Goal: Submit feedback/report problem: Submit feedback/report problem

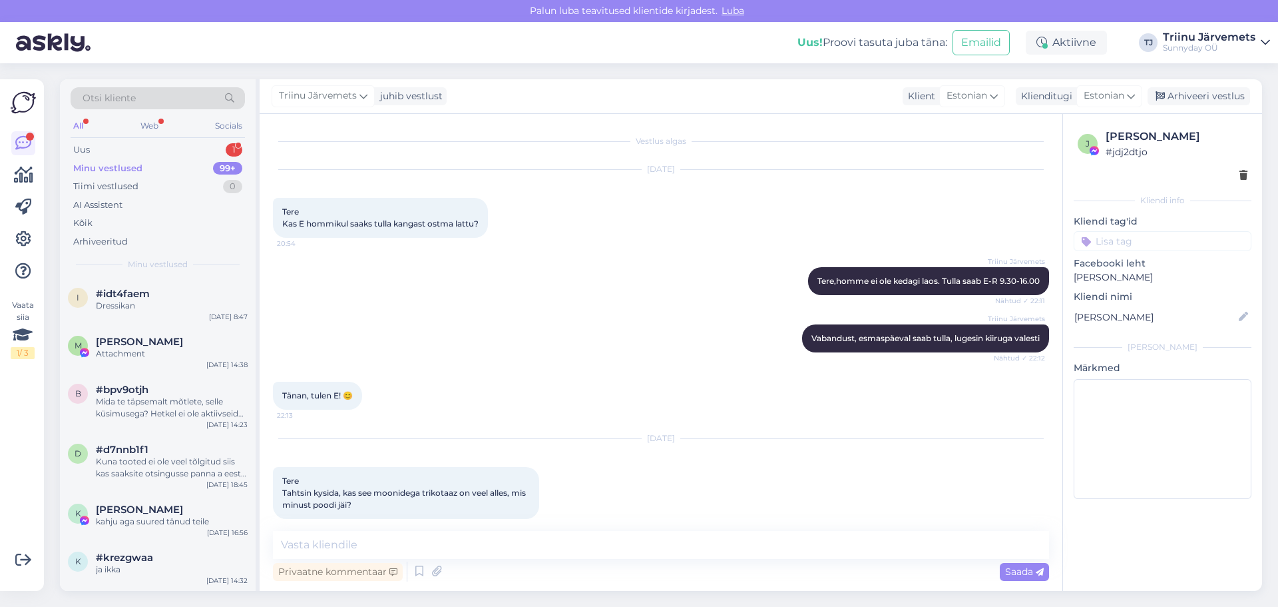
scroll to position [5717, 0]
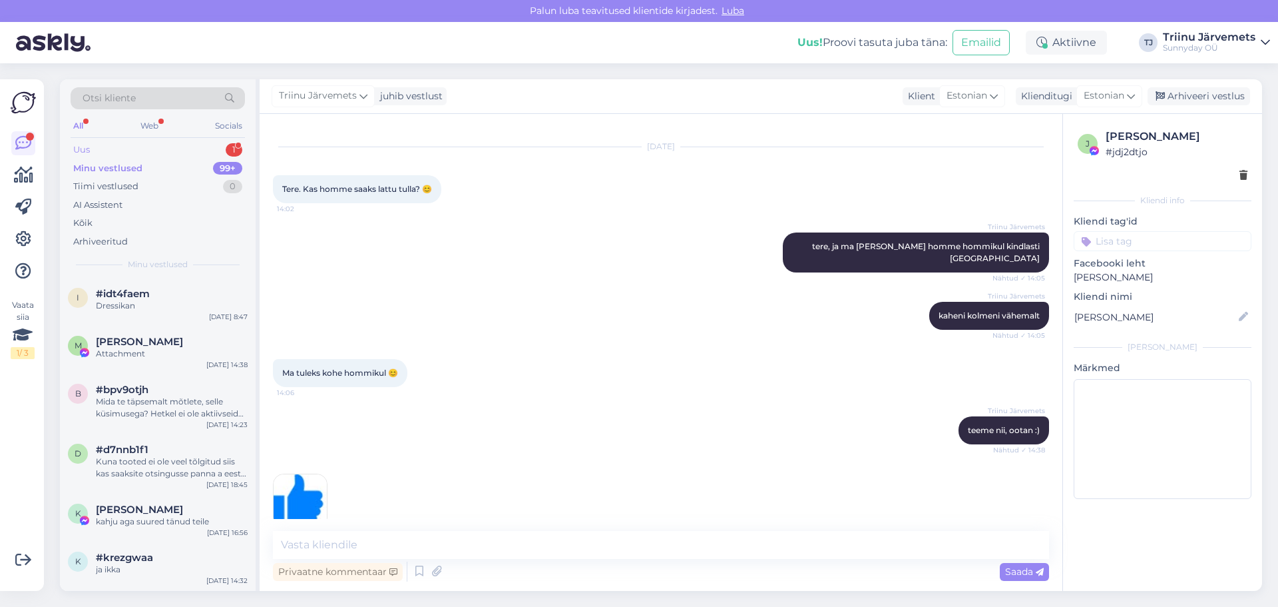
click at [137, 148] on div "Uus 1" at bounding box center [158, 149] width 174 height 19
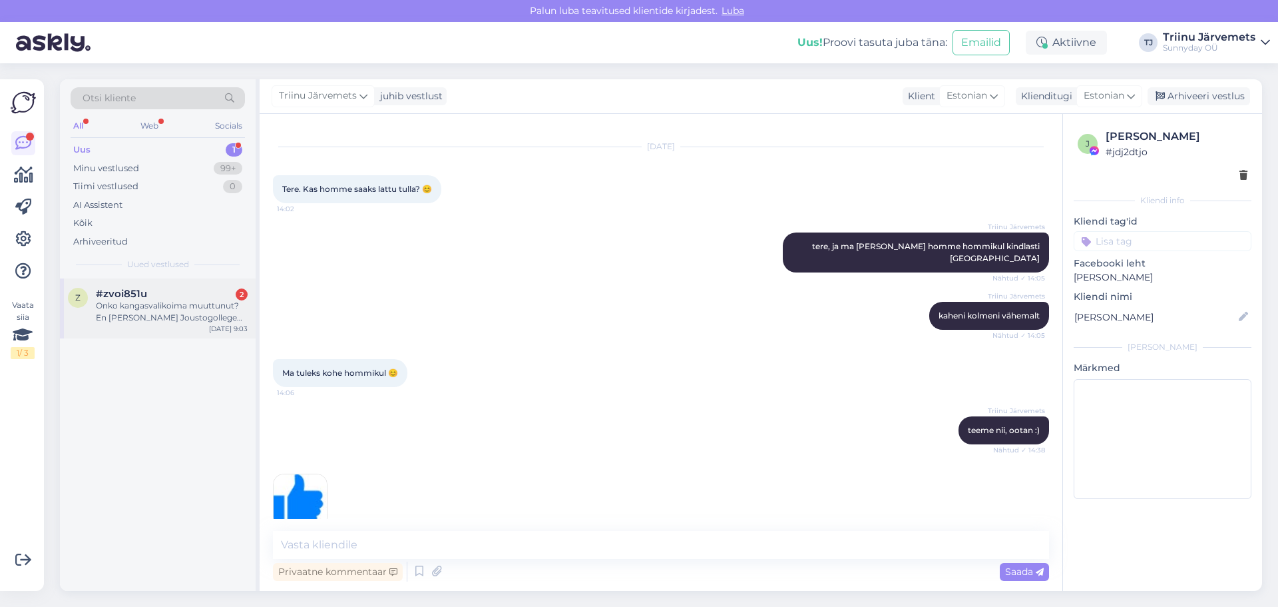
click at [123, 304] on div "Onko kangasvalikoima muuttunut? En [PERSON_NAME] Joustogollege kankaita kuin yk…" at bounding box center [172, 312] width 152 height 24
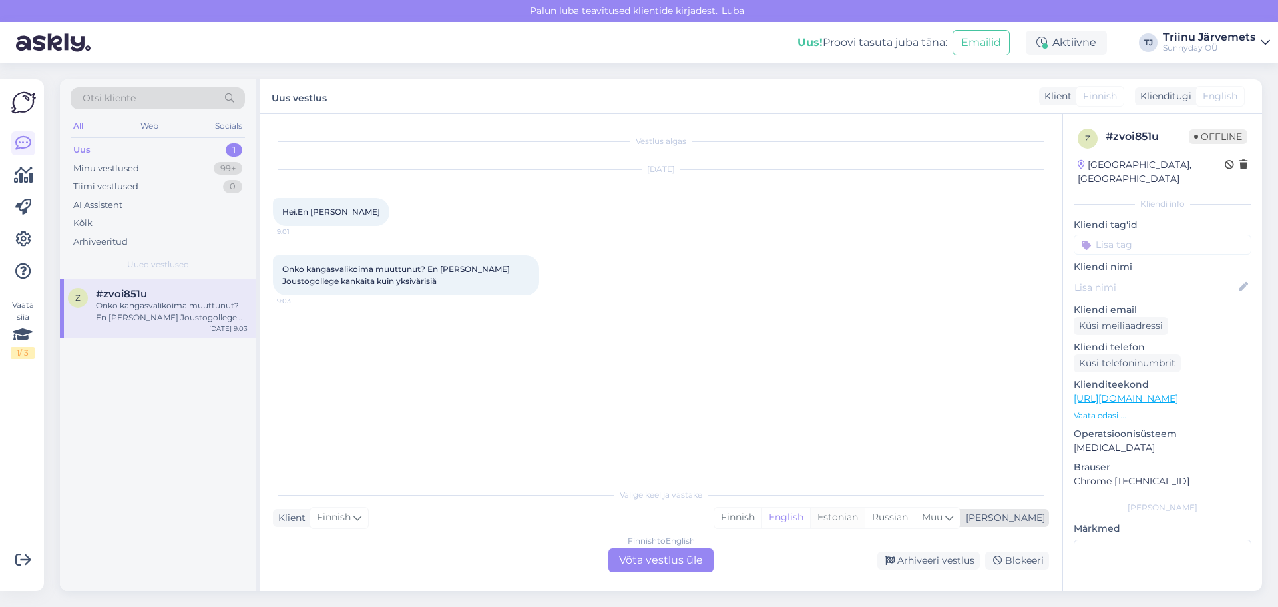
click at [865, 511] on div "Estonian" at bounding box center [837, 517] width 55 height 20
click at [668, 557] on div "Finnish to Estonian Võta vestlus üle" at bounding box center [661, 560] width 105 height 24
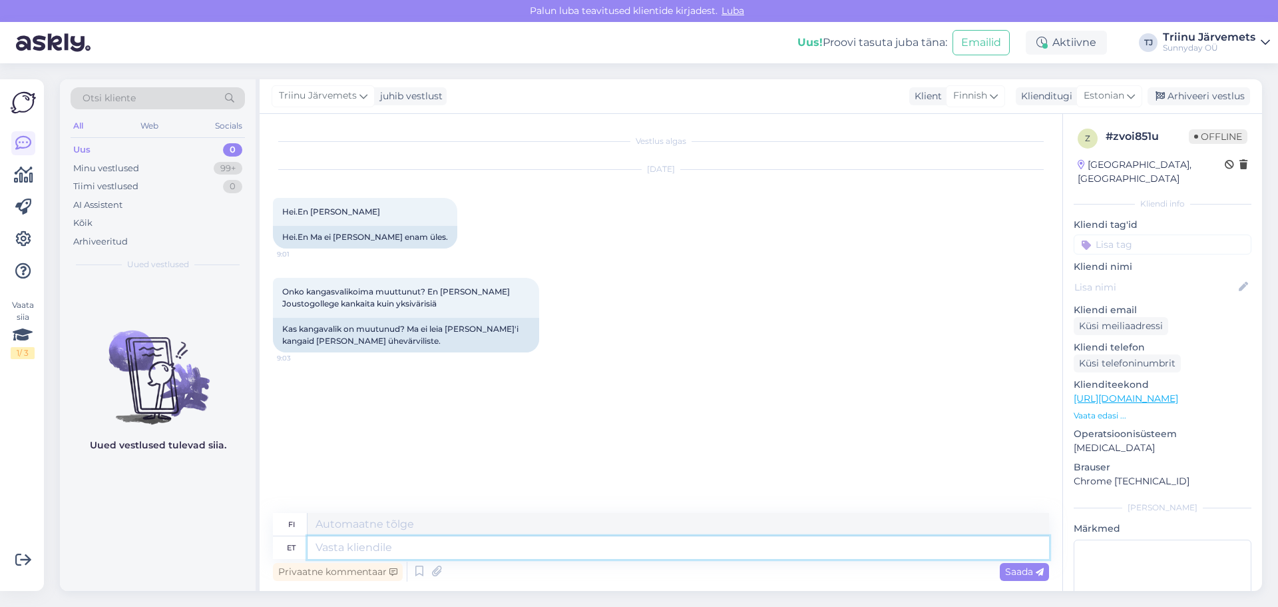
click at [402, 550] on textarea at bounding box center [679, 547] width 742 height 23
type textarea "Tere"
type textarea "Hei"
type textarea "Tere midagi e"
type textarea "Hei jotain"
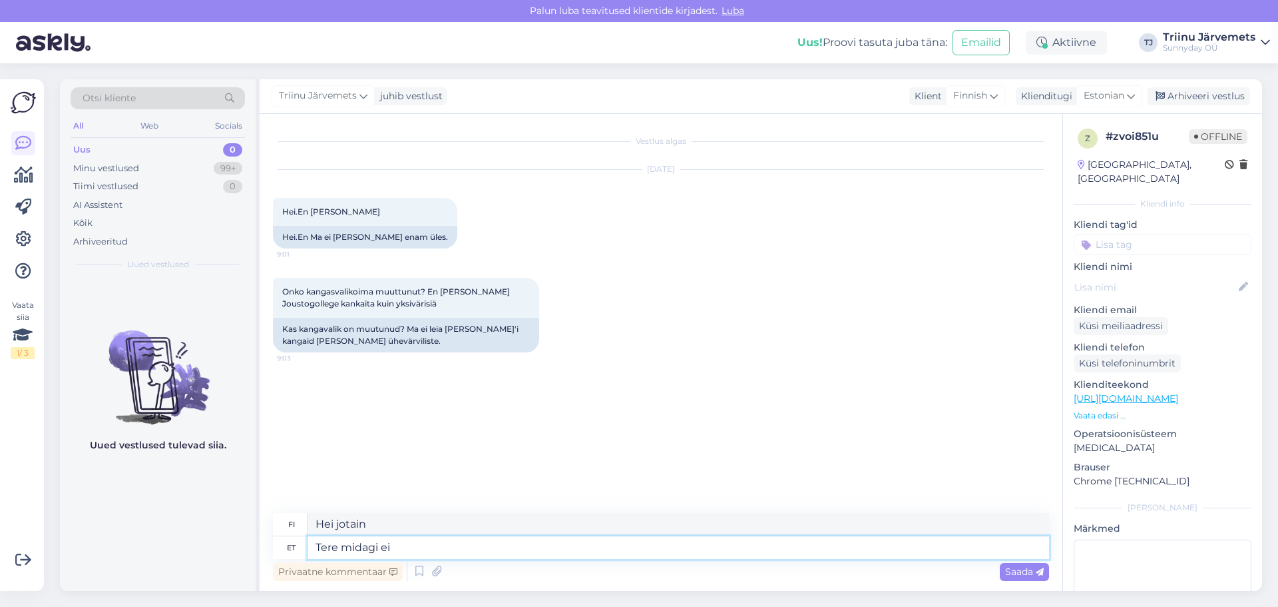
type textarea "Tere midagi ei o"
type textarea "Hei, ei mitään."
type textarea "Tere midagi ei ole m"
type textarea "Hei, ei mitään [PERSON_NAME]."
type textarea "Tere midagi ei ole muutunud"
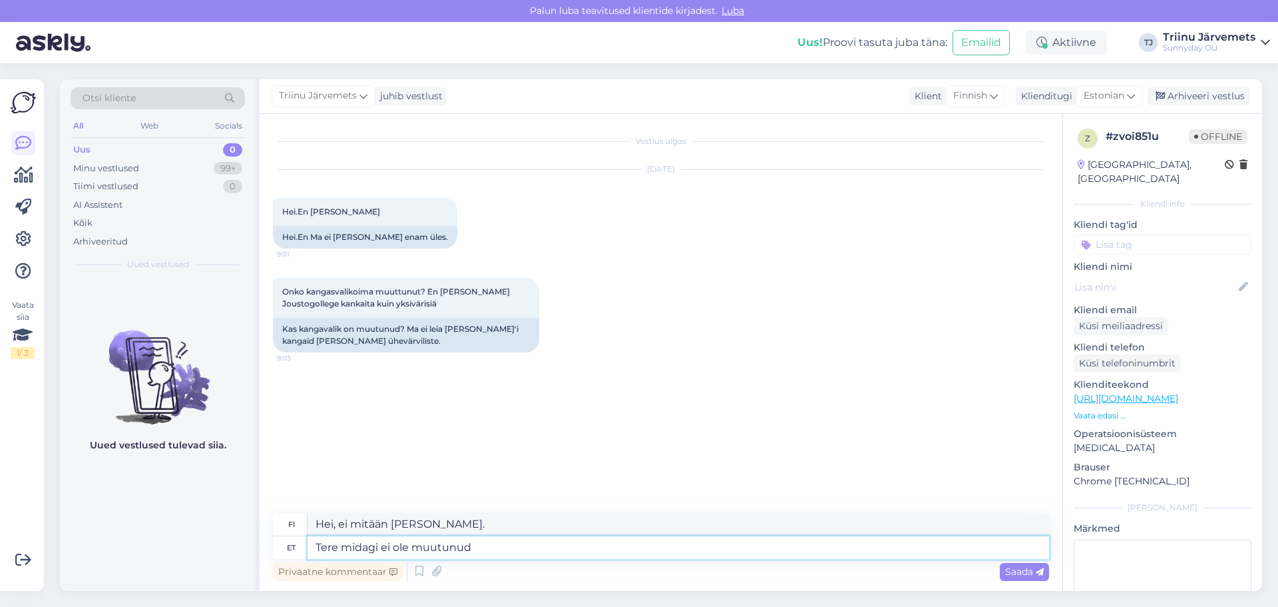
type textarea "Hei, mikään ei ole muuttunut."
type textarea "Tere midagi ei ole muutunud :)"
type textarea "Hei, mikään ei ole muuttunut :)"
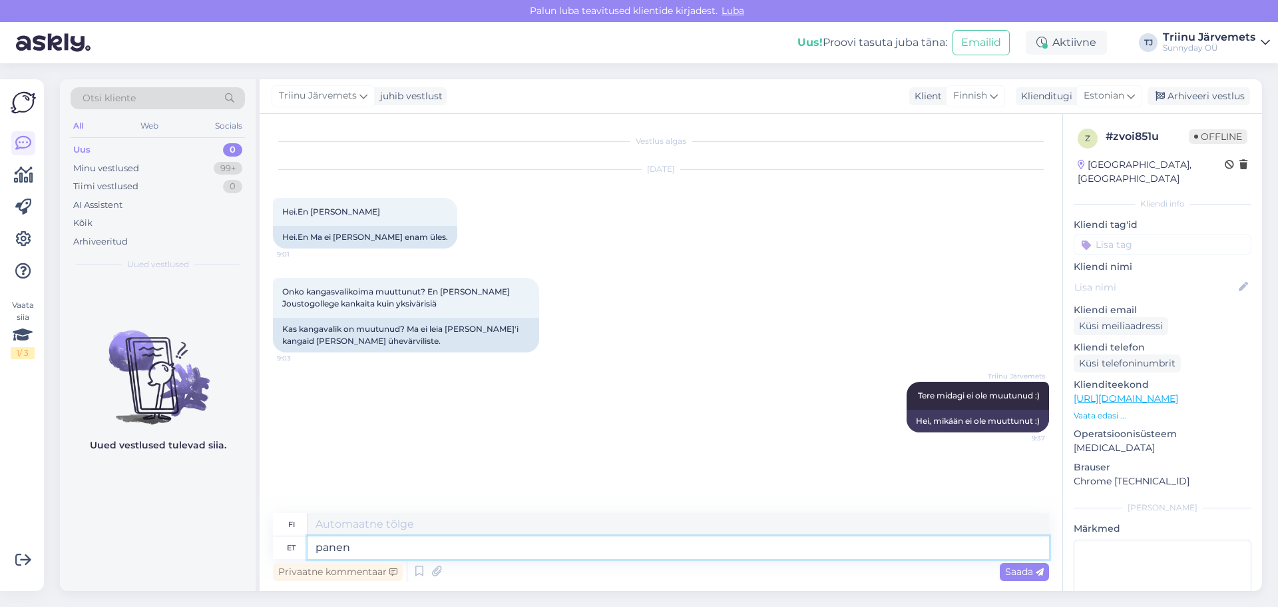
type textarea "panen"
type textarea "Laitoin"
type textarea "p"
click at [590, 551] on textarea at bounding box center [679, 547] width 742 height 23
type textarea "midagi o"
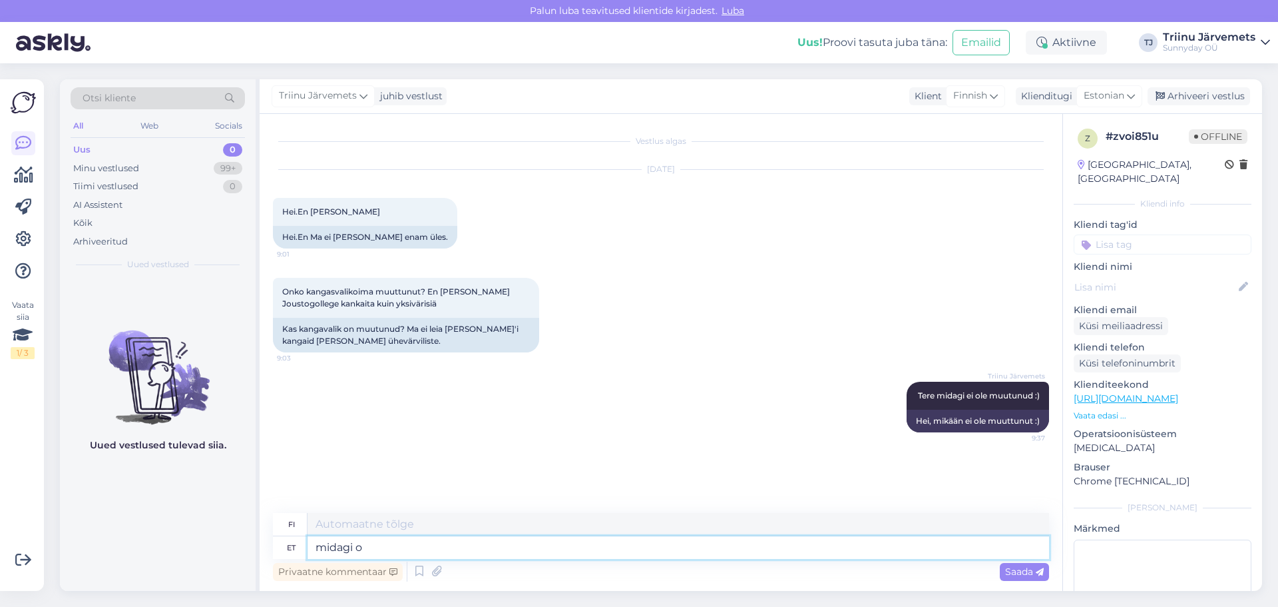
type textarea "jotain"
type textarea "midagi on ka"
type textarea "jokin on"
type textarea "midagi on katki l"
type textarea "jokin on rikki"
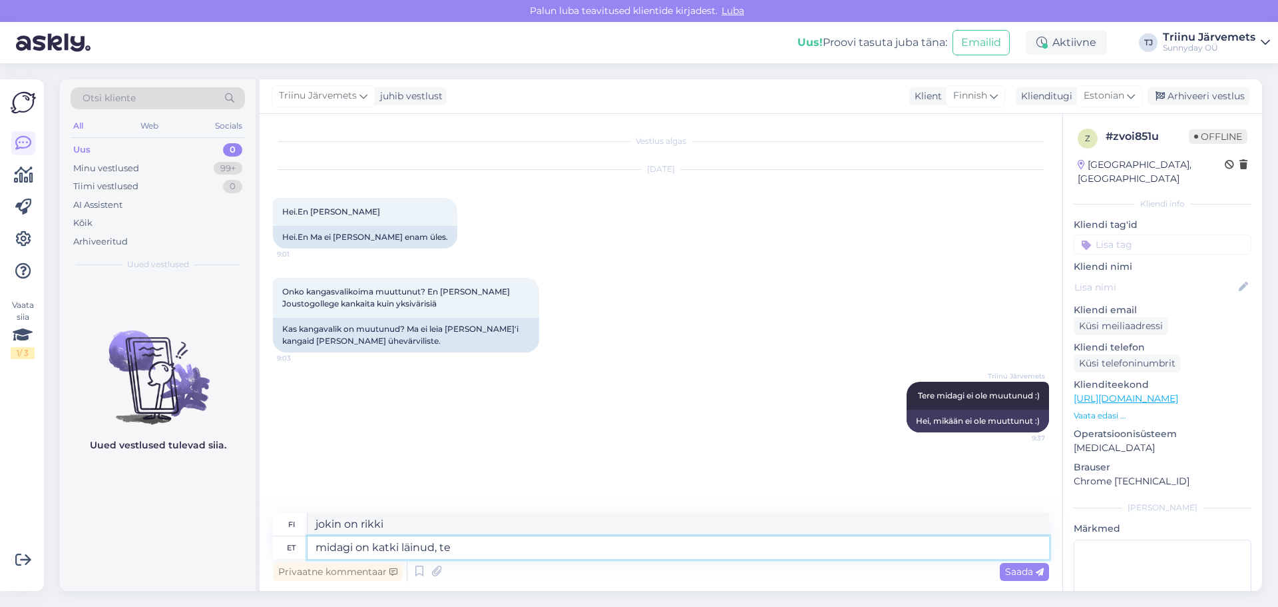
type textarea "midagi on katki läinud, teg"
type textarea "jokin on rikki,"
type textarea "midagi on katki läinud, tegeleme a"
type textarea "Jokin on [PERSON_NAME], korjataan se."
type textarea "midagi on katki läinud, tegeleme asja parandamisega"
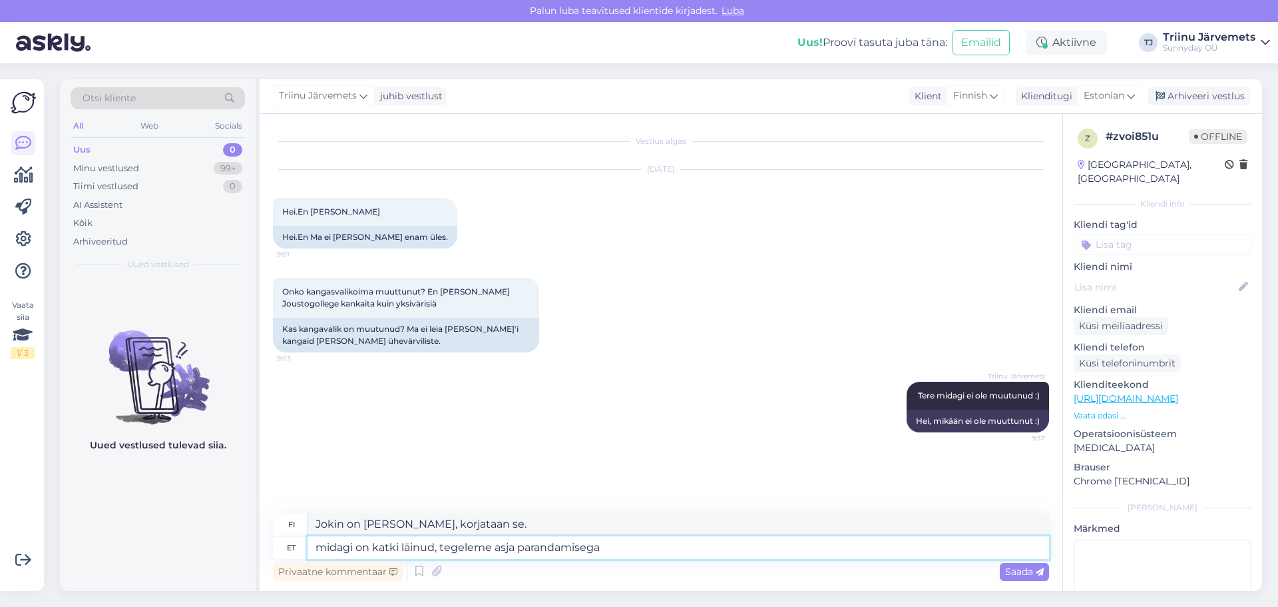
type textarea "jokin on rikki, työskentelemme sen korjaamiseksi"
type textarea "midagi on katki läinud, tegeleme asja parandamisega, v"
type textarea "jokin on rikki, työskentelemme sen korjaamiseksi,"
type textarea "midagi on katki läinud, tegeleme asja parandamisega, vabandust"
type textarea "Jokin on rikki, korjaamme sitä parhaillaan, pahoittelut."
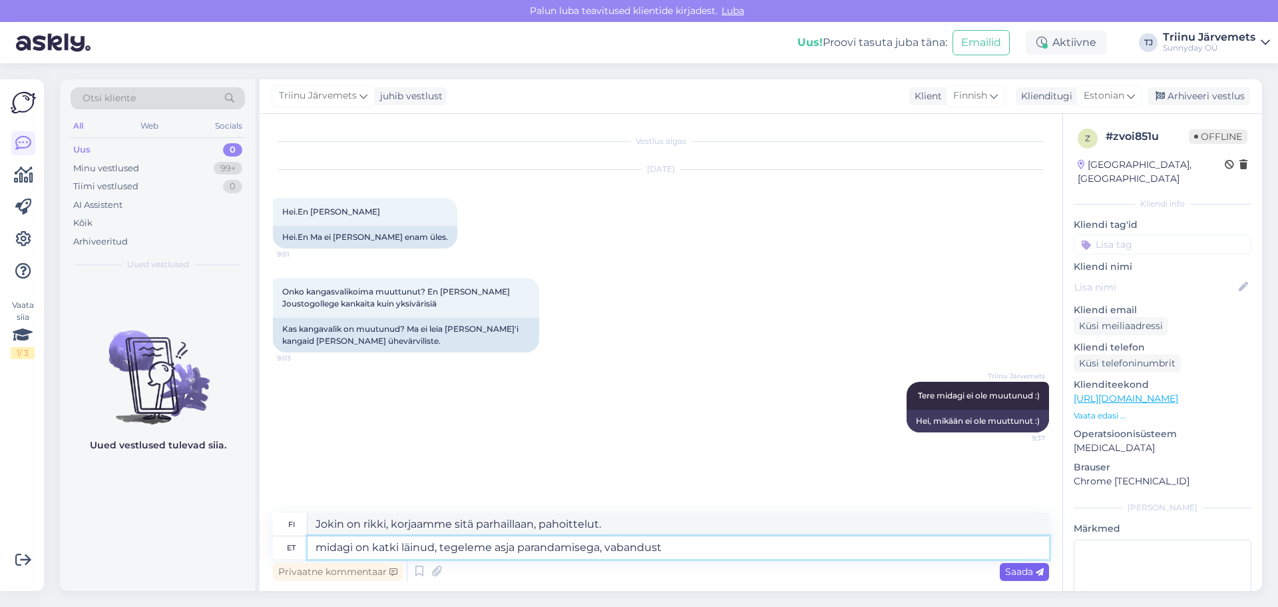
type textarea "midagi on katki läinud, tegeleme asja parandamisega, vabandust"
click at [1019, 565] on span "Saada" at bounding box center [1024, 571] width 39 height 12
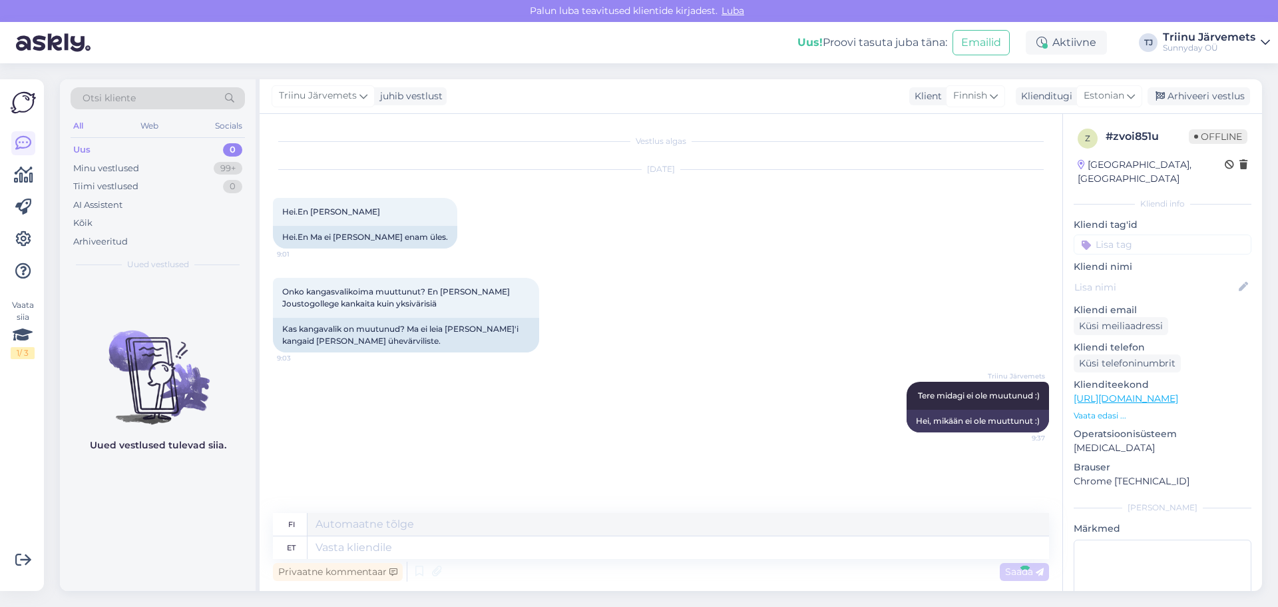
scroll to position [38, 0]
